Goal: Task Accomplishment & Management: Manage account settings

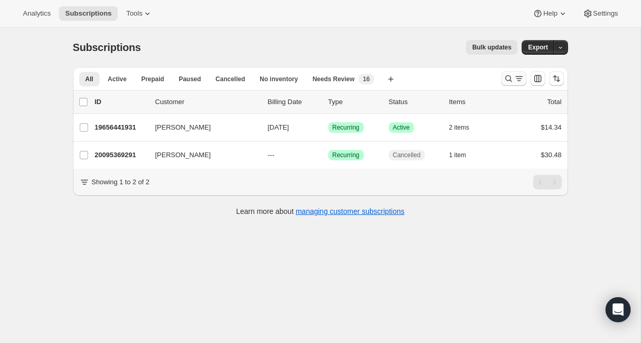
click at [507, 82] on icon "Search and filter results" at bounding box center [508, 78] width 10 height 10
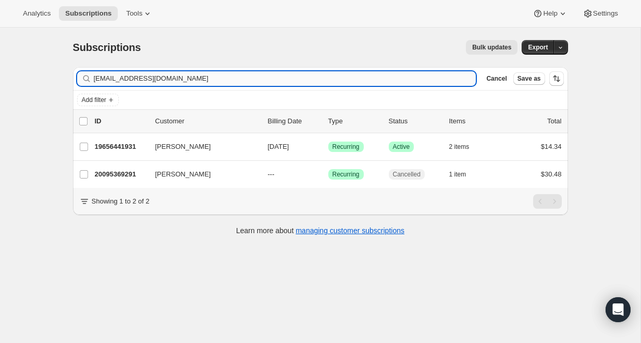
click at [224, 79] on input "caitlinpkimes+zoe@gmail.com" at bounding box center [285, 78] width 383 height 15
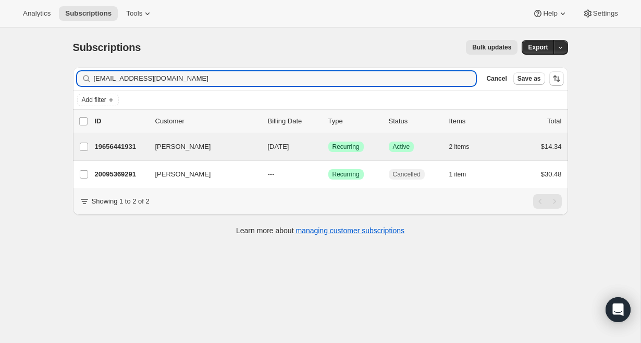
type input "Julieareddig@hotmail.com"
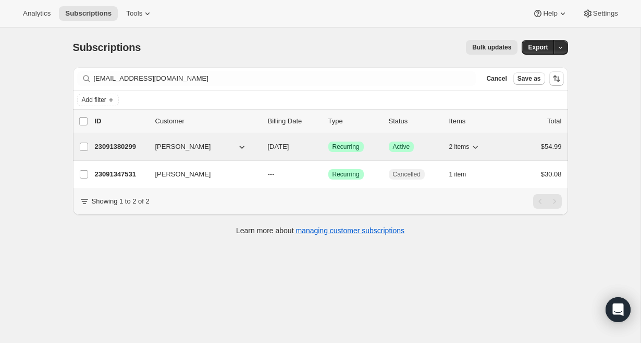
click at [128, 145] on p "23091380299" at bounding box center [121, 147] width 52 height 10
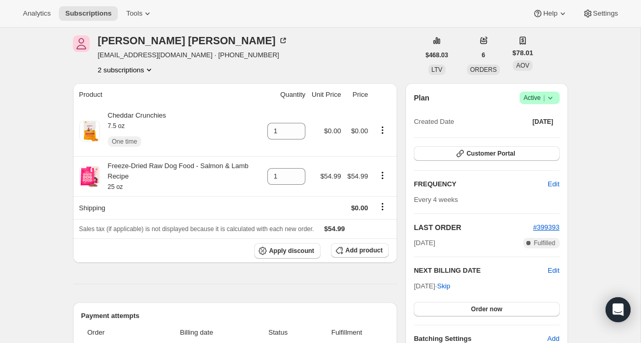
scroll to position [66, 0]
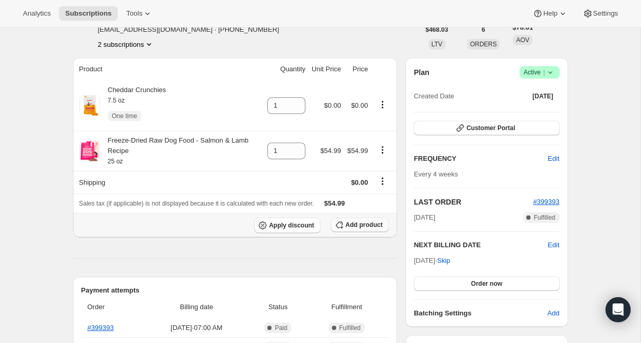
click at [355, 229] on span "Add product" at bounding box center [364, 225] width 37 height 8
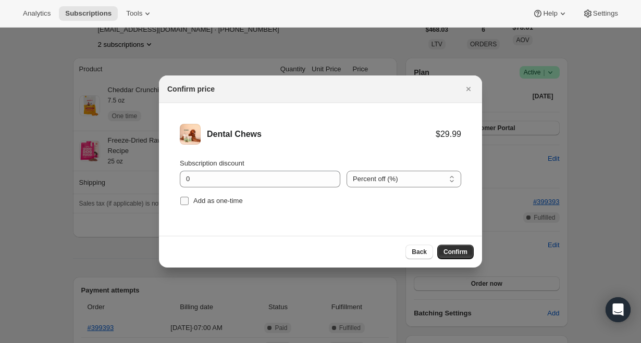
click at [218, 198] on span "Add as one-time" at bounding box center [218, 201] width 50 height 8
click at [189, 198] on input "Add as one-time" at bounding box center [184, 201] width 8 height 8
checkbox input "true"
click at [371, 177] on select "Percent off (%) Amount off ($)" at bounding box center [404, 179] width 115 height 17
select select "fixed"
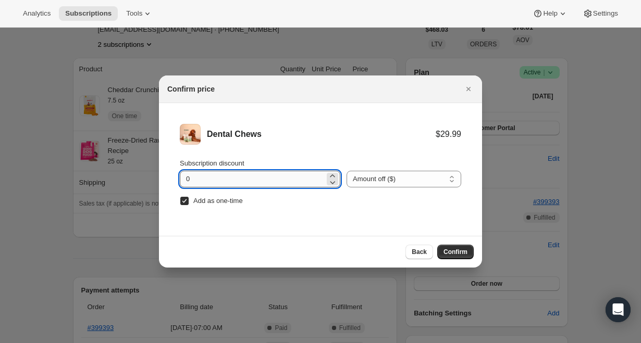
click at [234, 181] on input "0" at bounding box center [252, 179] width 145 height 17
type input "0"
type input "26.48"
click at [458, 245] on button "Confirm" at bounding box center [455, 252] width 36 height 15
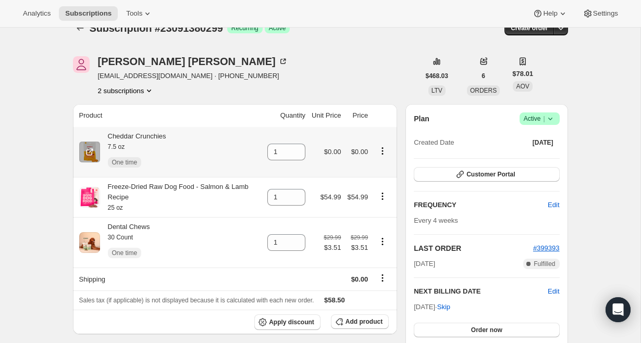
scroll to position [30, 0]
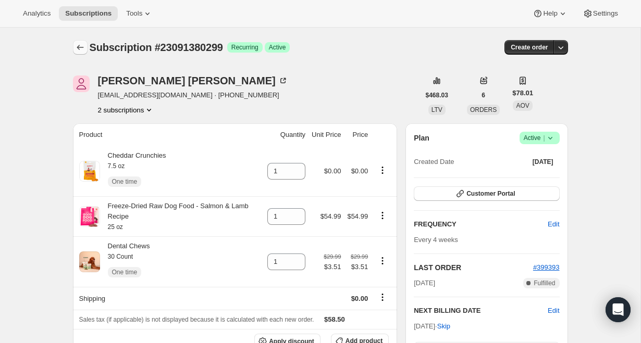
click at [82, 49] on icon "Subscriptions" at bounding box center [80, 47] width 10 height 10
